Goal: Obtain resource: Download file/media

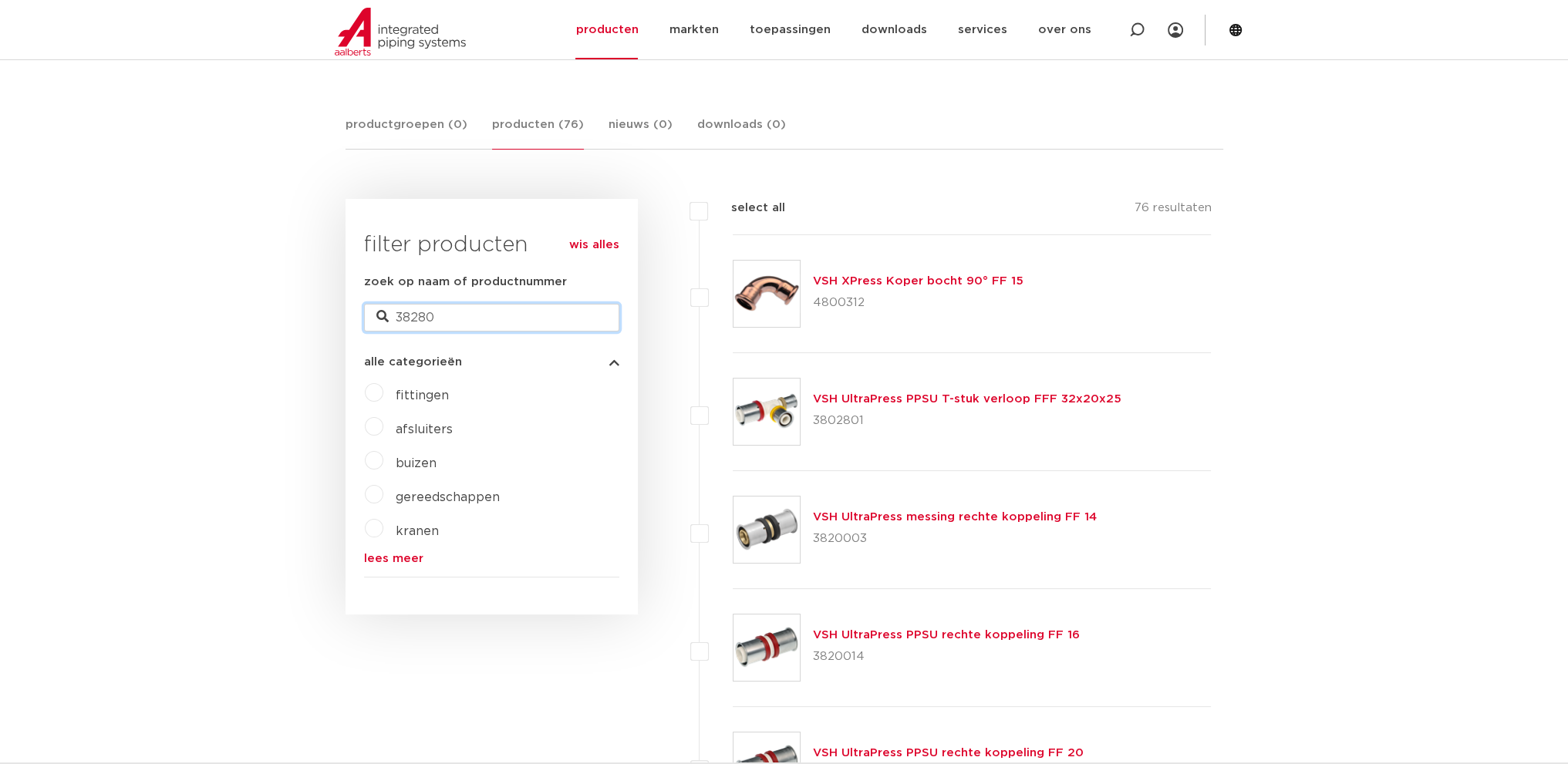
drag, startPoint x: 459, startPoint y: 316, endPoint x: 417, endPoint y: 331, distance: 44.6
click at [417, 331] on form "zoek op naam of productnummer 38280 alle categorieën [GEOGRAPHIC_DATA] afsluite…" at bounding box center [491, 425] width 255 height 304
type input "3829"
click at [851, 283] on link "VSH XPress Koper bocht 90° FF 22" at bounding box center [920, 280] width 213 height 11
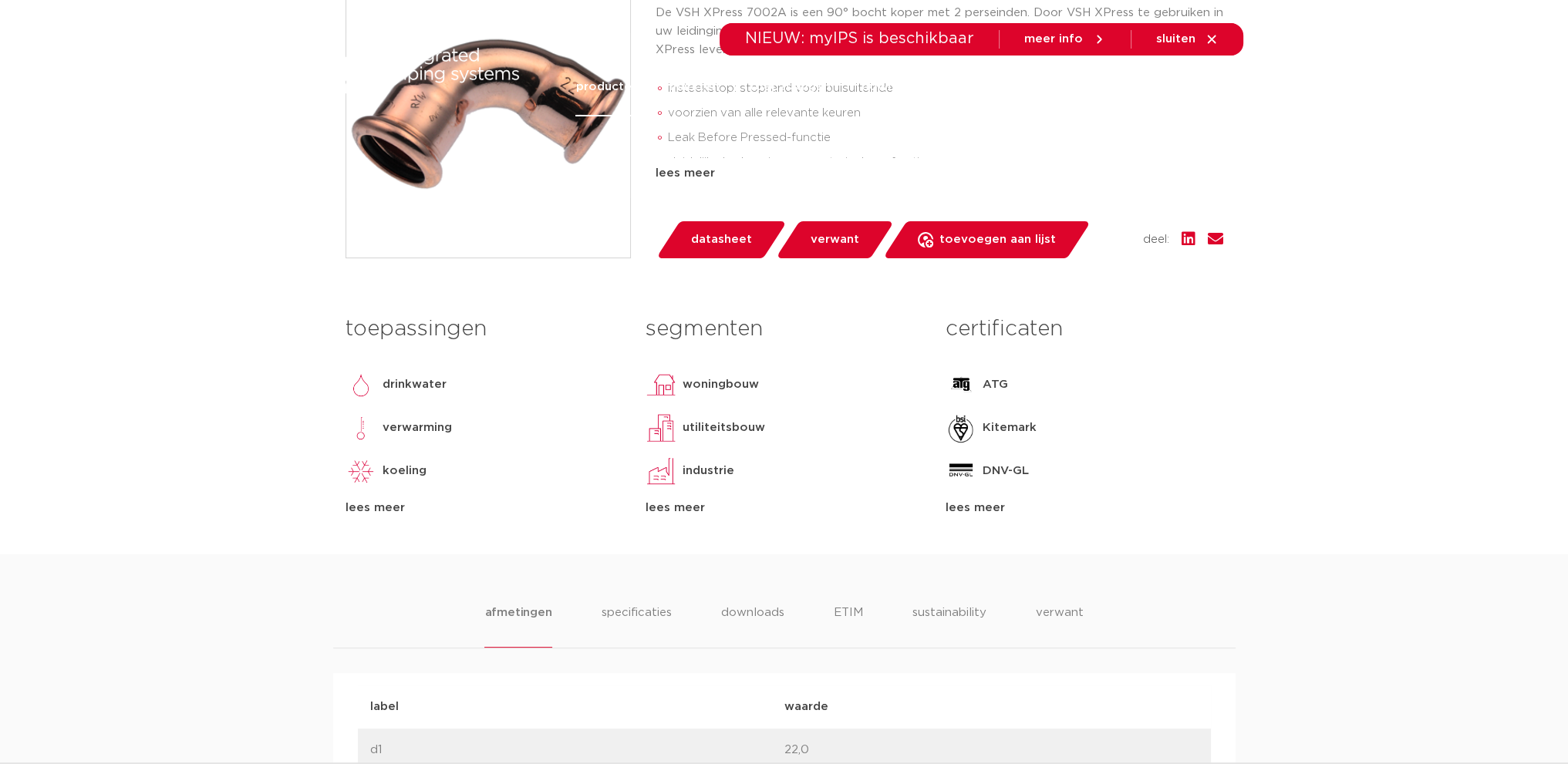
scroll to position [513, 0]
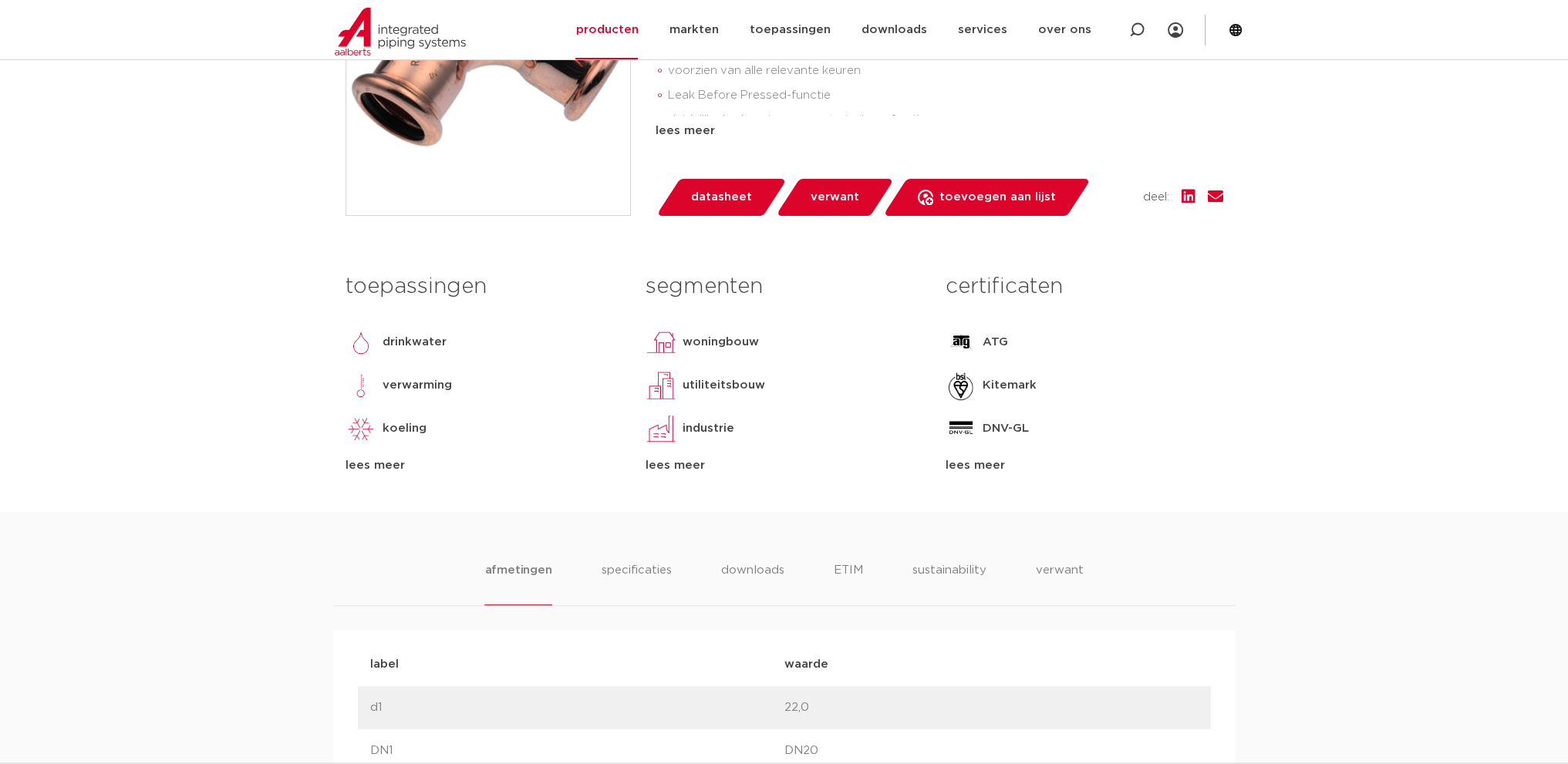
click at [744, 186] on span "datasheet" at bounding box center [721, 197] width 61 height 25
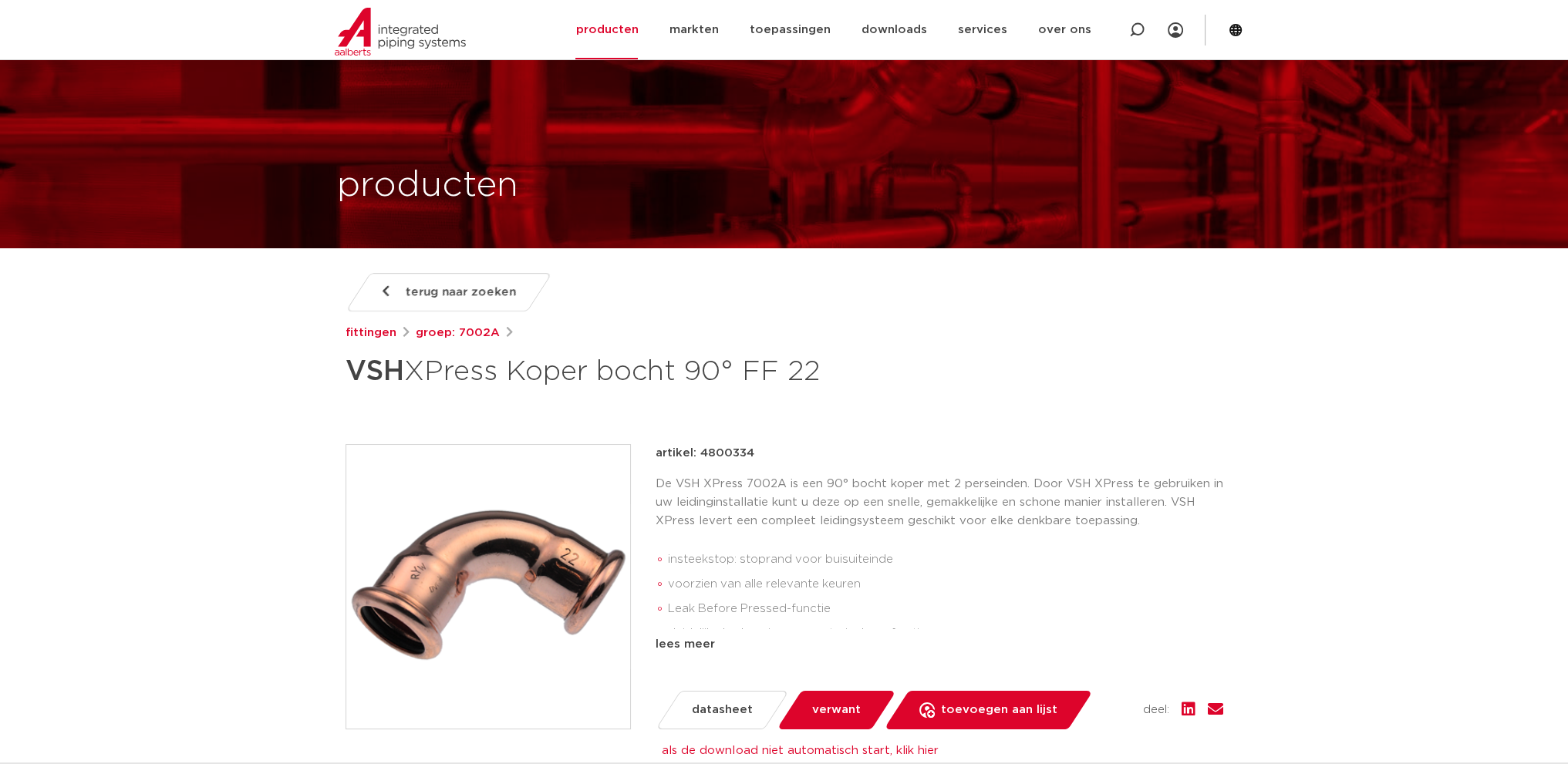
scroll to position [257, 0]
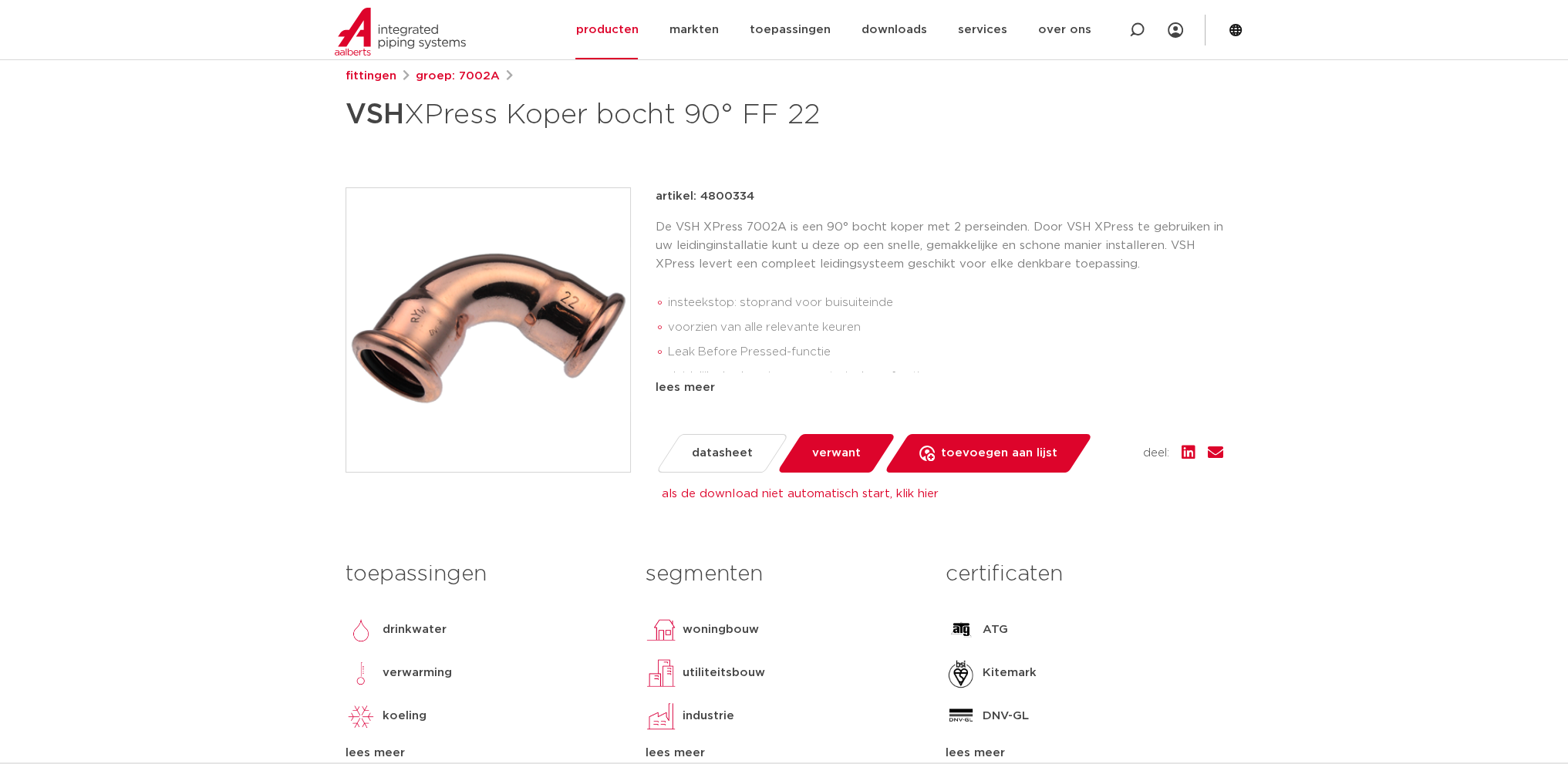
click at [730, 455] on span "datasheet" at bounding box center [722, 453] width 61 height 25
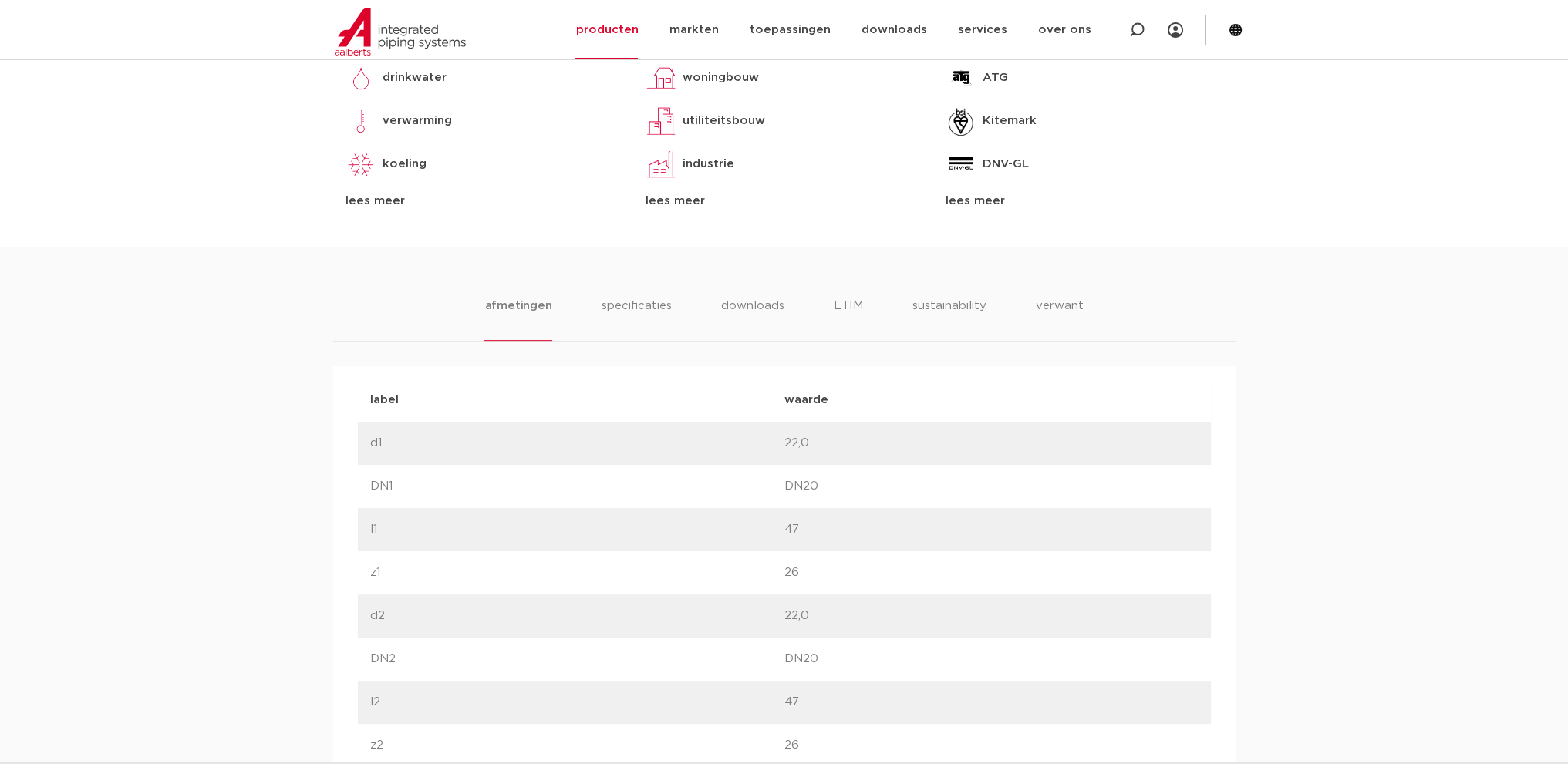
scroll to position [513, 0]
